Goal: Transaction & Acquisition: Purchase product/service

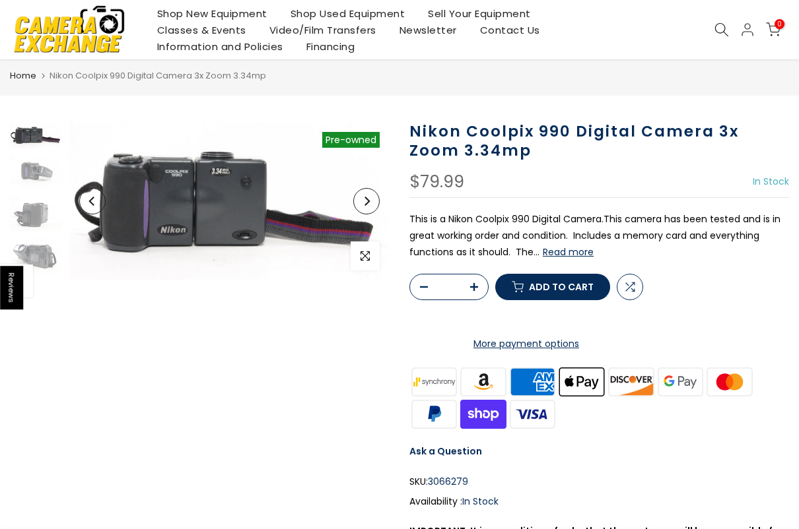
click at [578, 247] on button "Read more" at bounding box center [568, 252] width 51 height 12
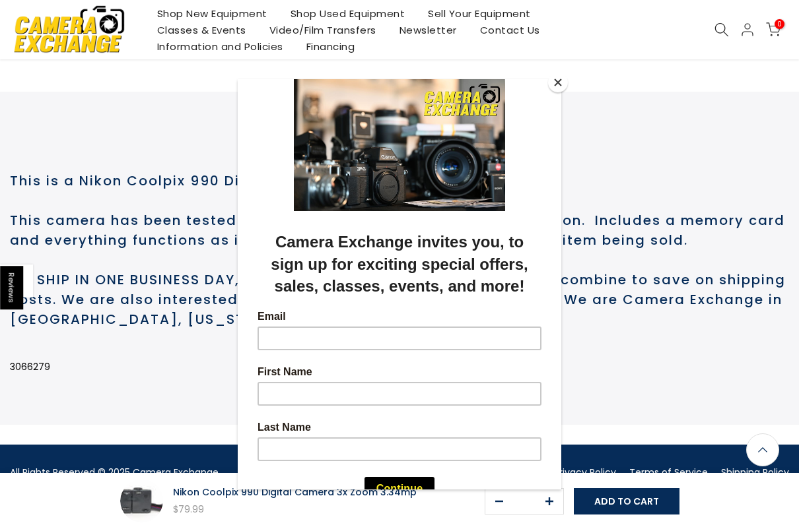
scroll to position [663, 0]
click at [566, 83] on button "Close" at bounding box center [558, 83] width 20 height 20
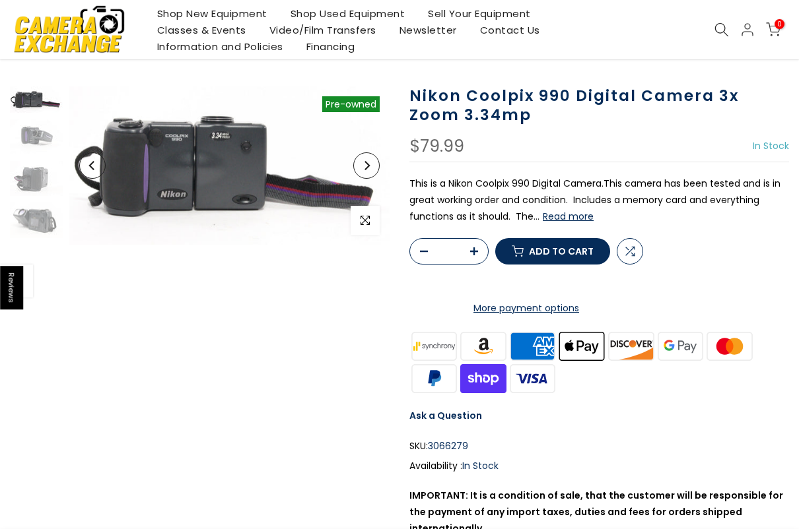
scroll to position [70, 0]
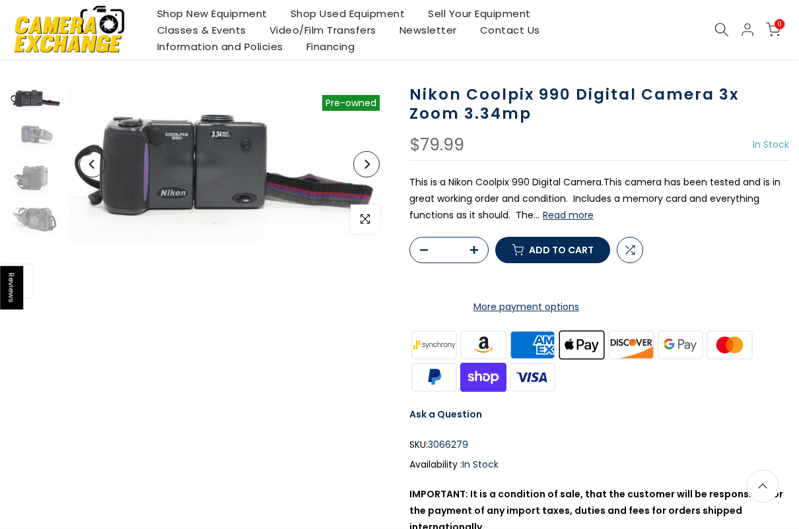
click at [492, 361] on img at bounding box center [484, 345] width 50 height 32
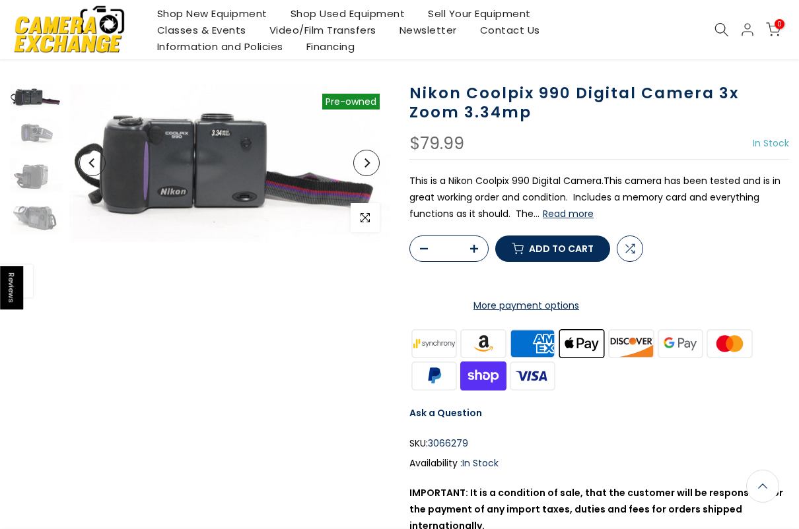
click at [574, 253] on span "Add to cart" at bounding box center [561, 248] width 65 height 9
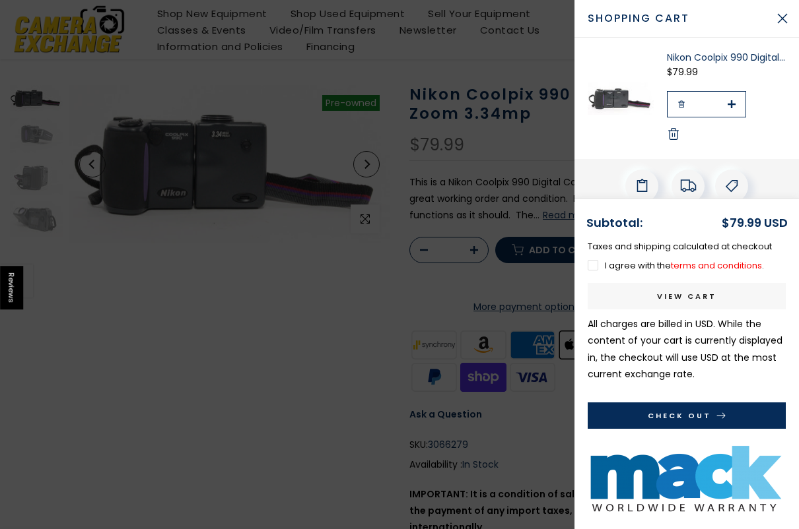
click at [690, 408] on button "Check Out" at bounding box center [686, 416] width 198 height 26
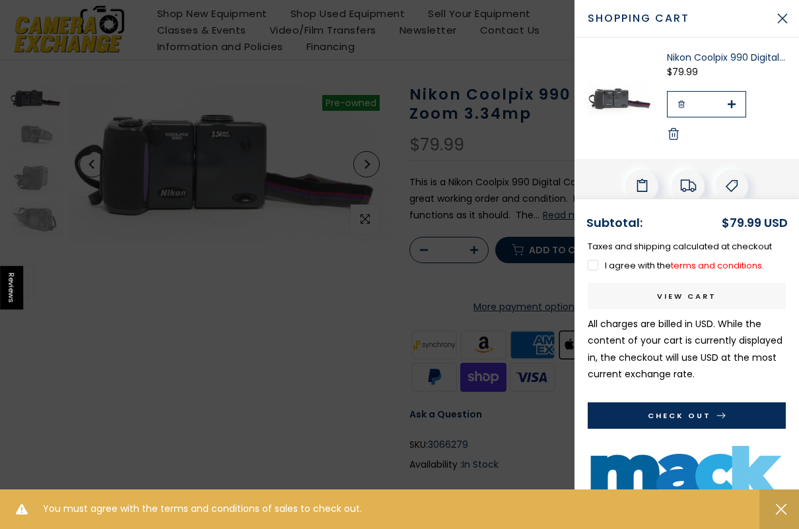
click at [588, 254] on p "Taxes and shipping calculated at checkout" at bounding box center [686, 246] width 198 height 15
click at [596, 264] on label "I agree with the terms and conditions ." at bounding box center [675, 265] width 176 height 13
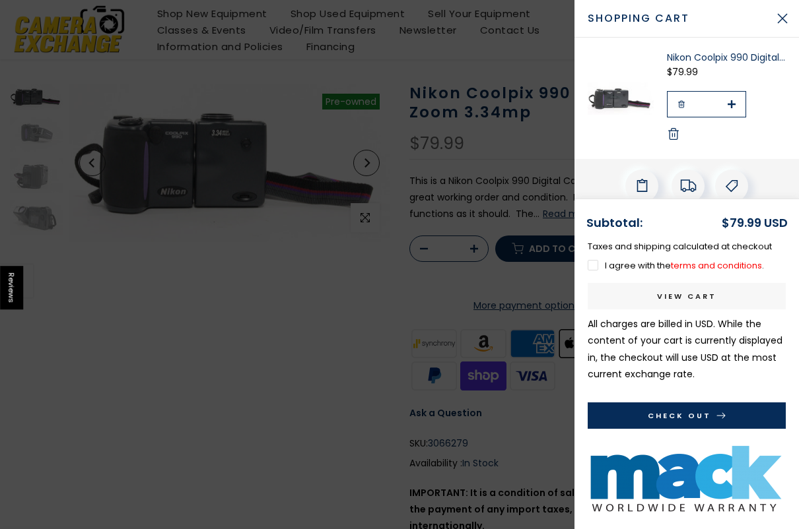
click at [683, 416] on button "Check Out" at bounding box center [686, 416] width 198 height 26
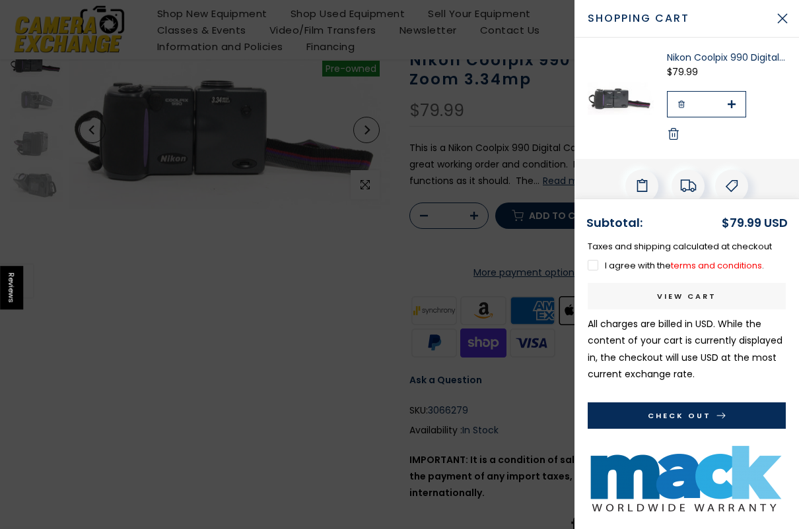
scroll to position [116, 0]
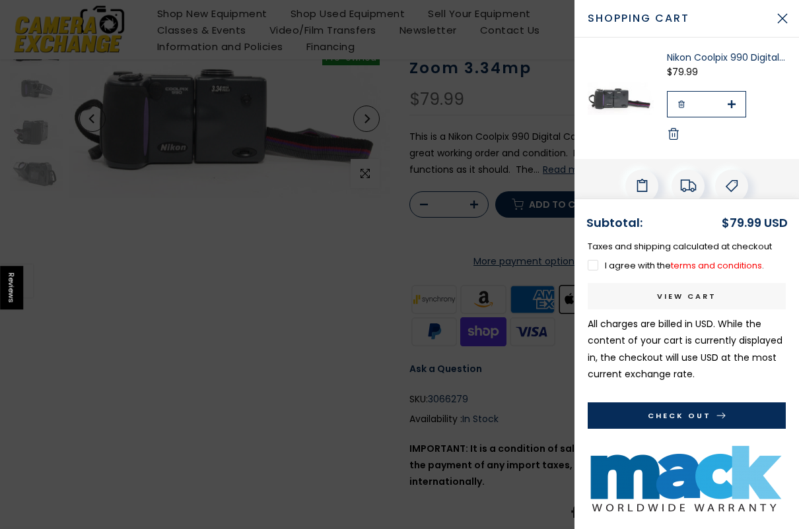
click at [786, 17] on button "Close Cart" at bounding box center [782, 18] width 33 height 33
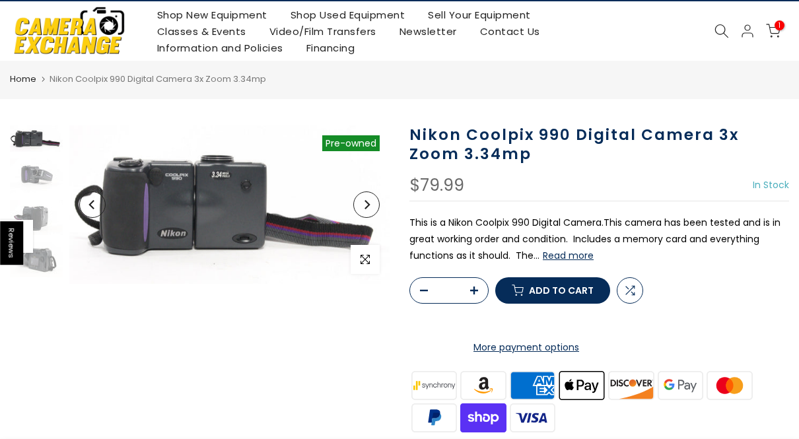
scroll to position [0, 0]
